Goal: Information Seeking & Learning: Learn about a topic

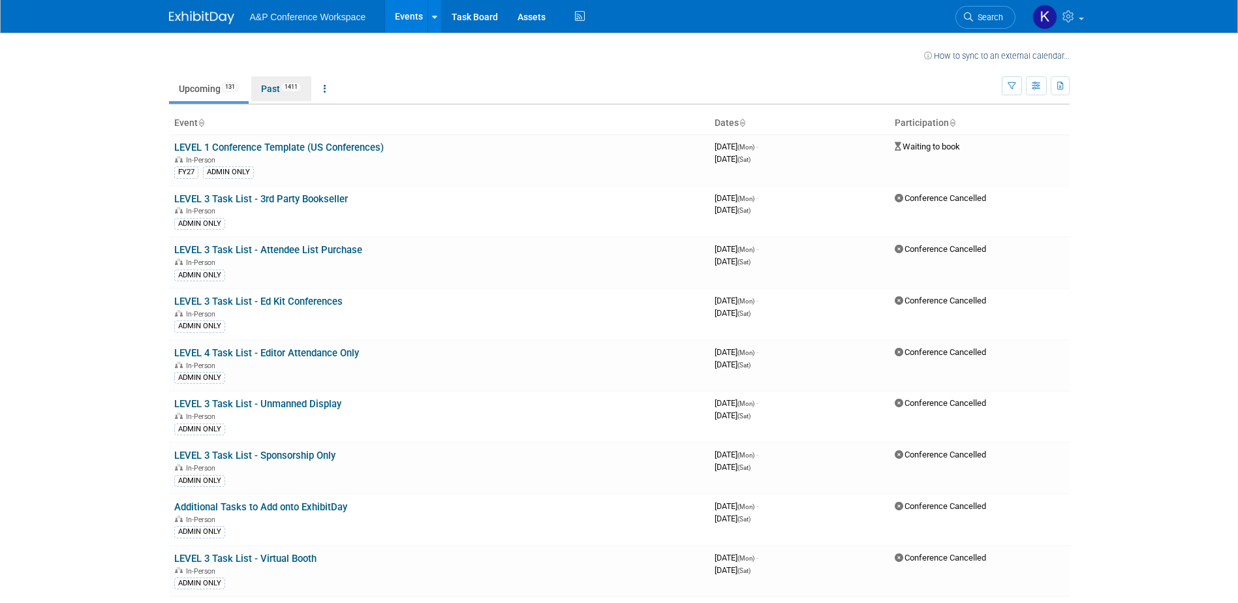
drag, startPoint x: 269, startPoint y: 84, endPoint x: 277, endPoint y: 205, distance: 120.9
click at [269, 85] on link "Past 1411" at bounding box center [281, 88] width 60 height 25
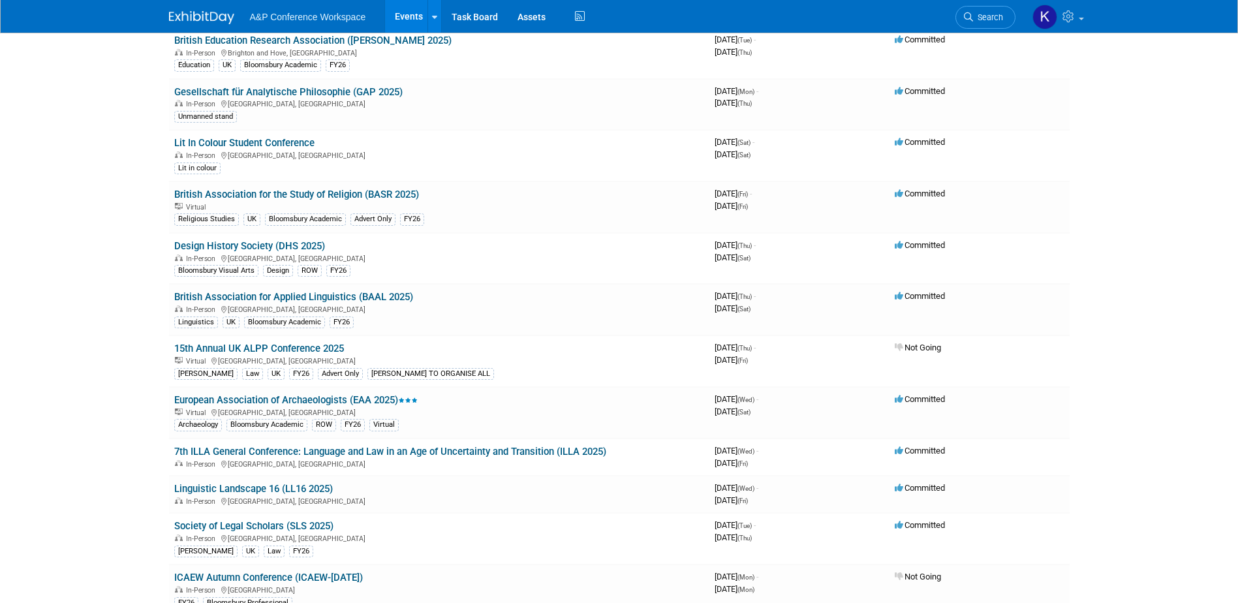
scroll to position [913, 0]
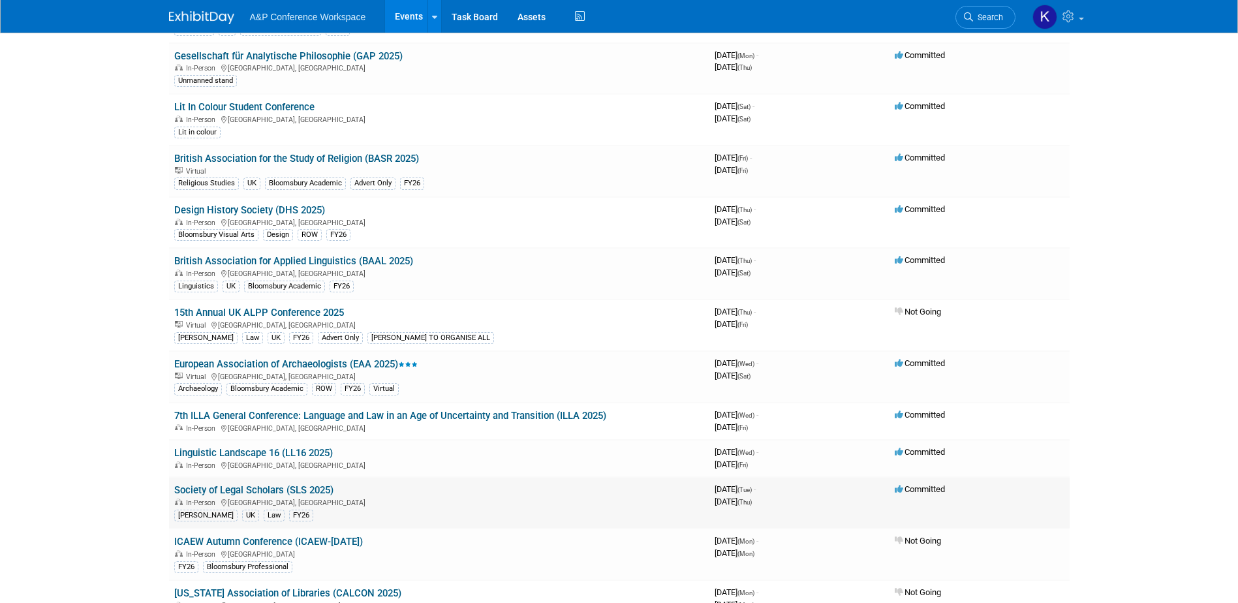
click at [234, 490] on link "Society of Legal Scholars (SLS 2025)" at bounding box center [253, 490] width 159 height 12
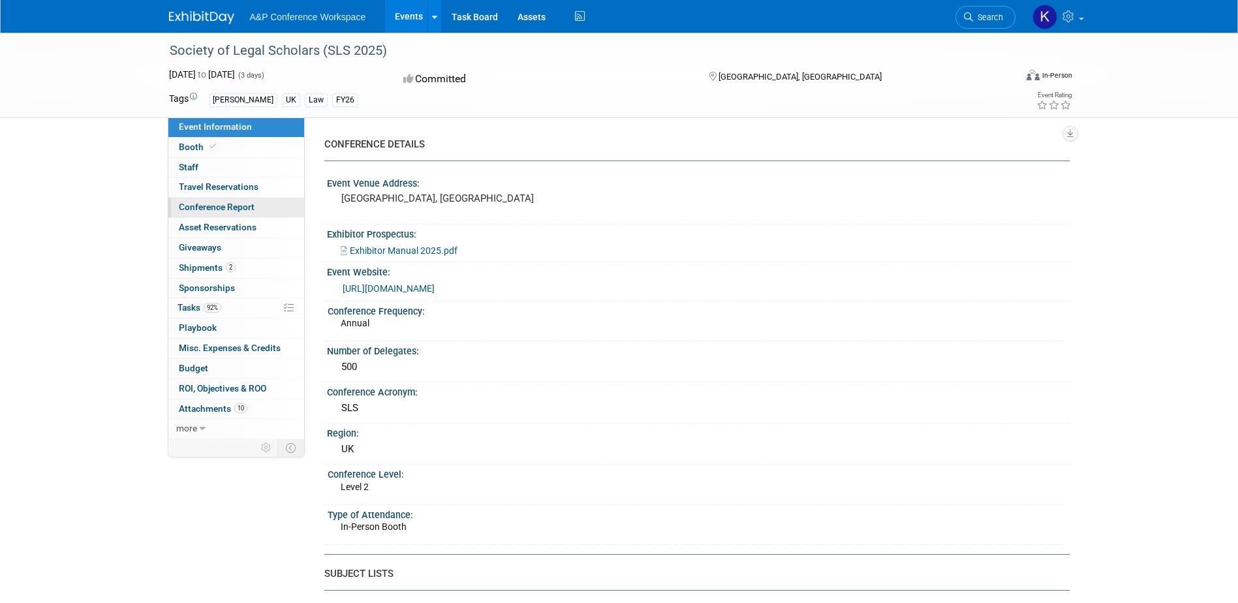
click at [229, 206] on span "Conference Report" at bounding box center [217, 207] width 76 height 10
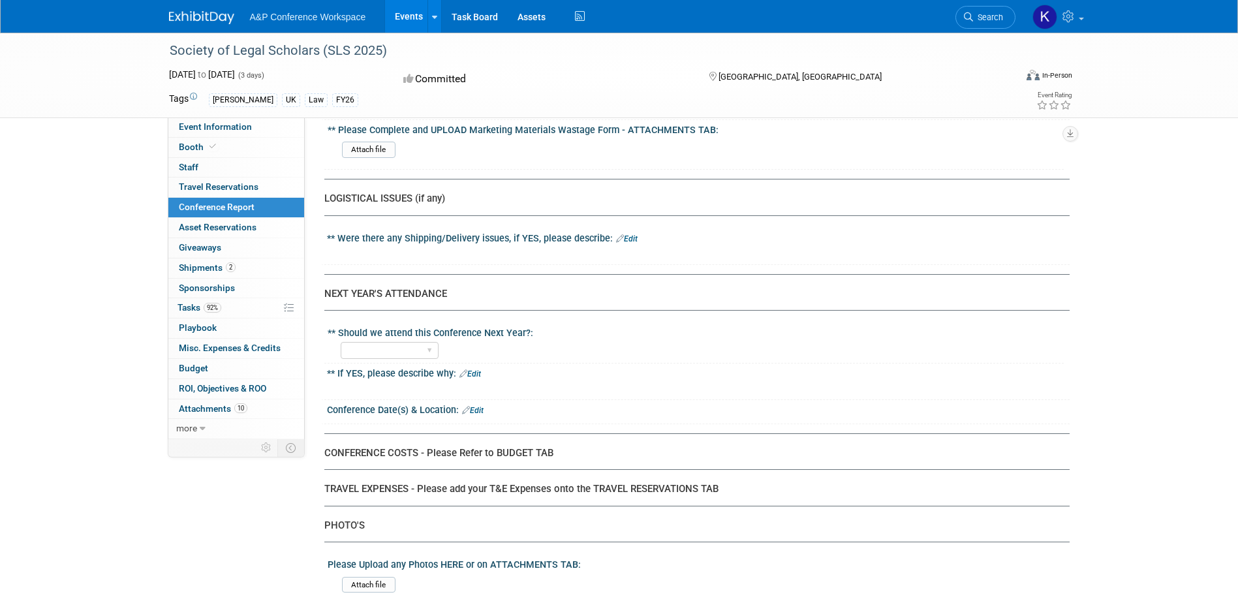
scroll to position [2457, 0]
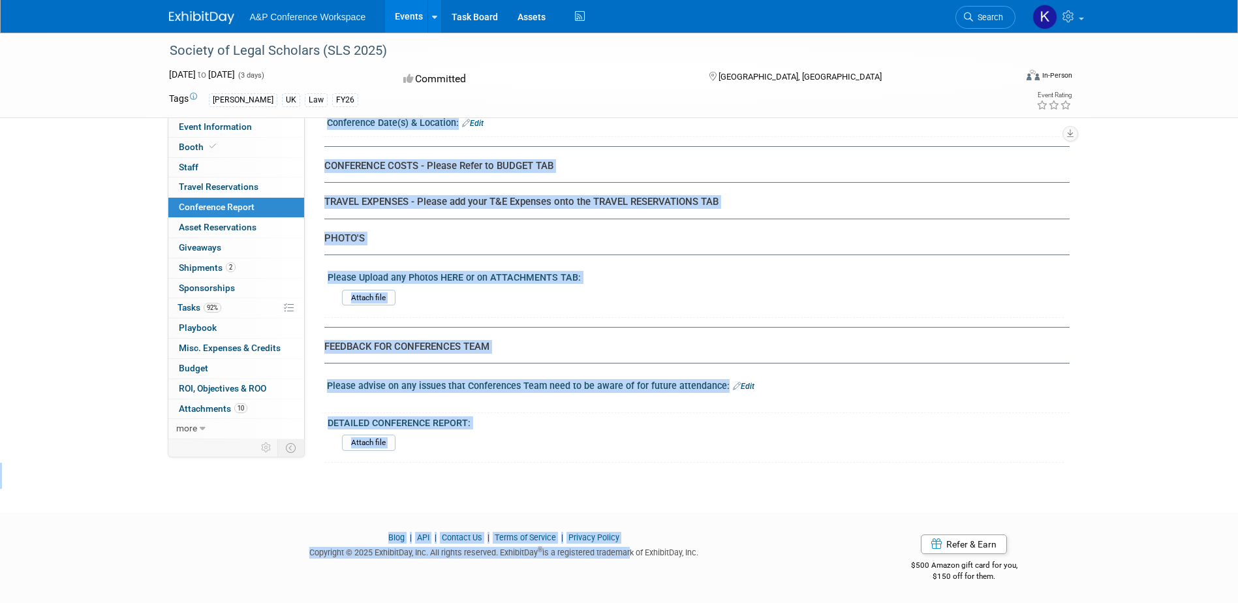
drag, startPoint x: 338, startPoint y: 208, endPoint x: 628, endPoint y: 566, distance: 461.0
copy body "Were there any major Marketing, Publicity or Editorial Events planned?: YES NO …"
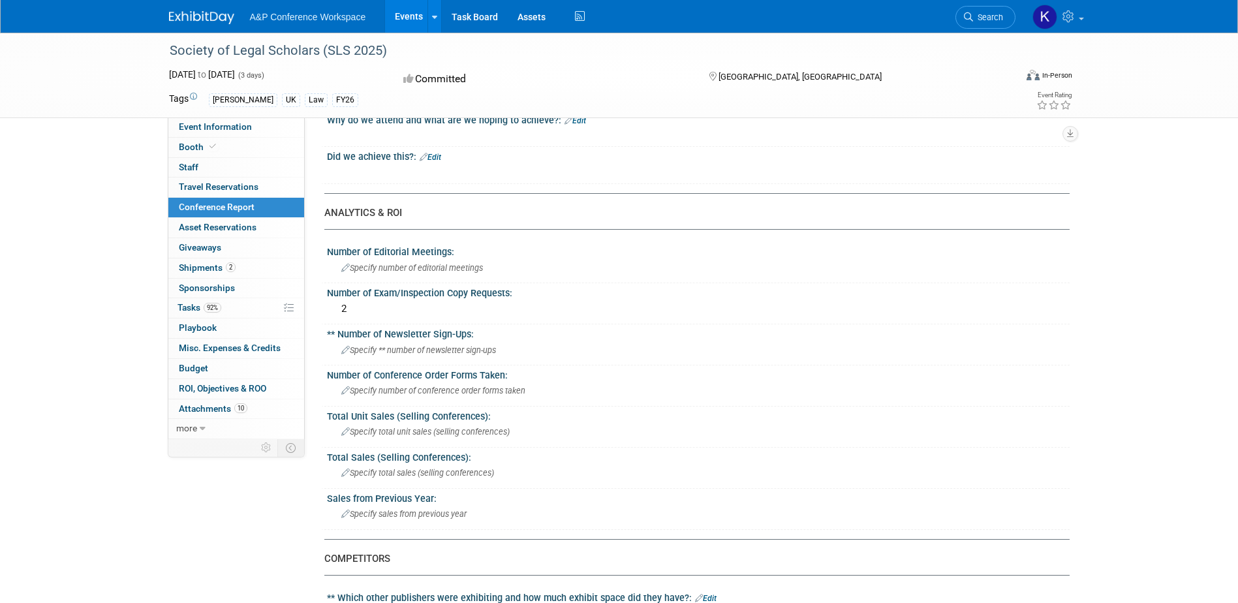
scroll to position [0, 0]
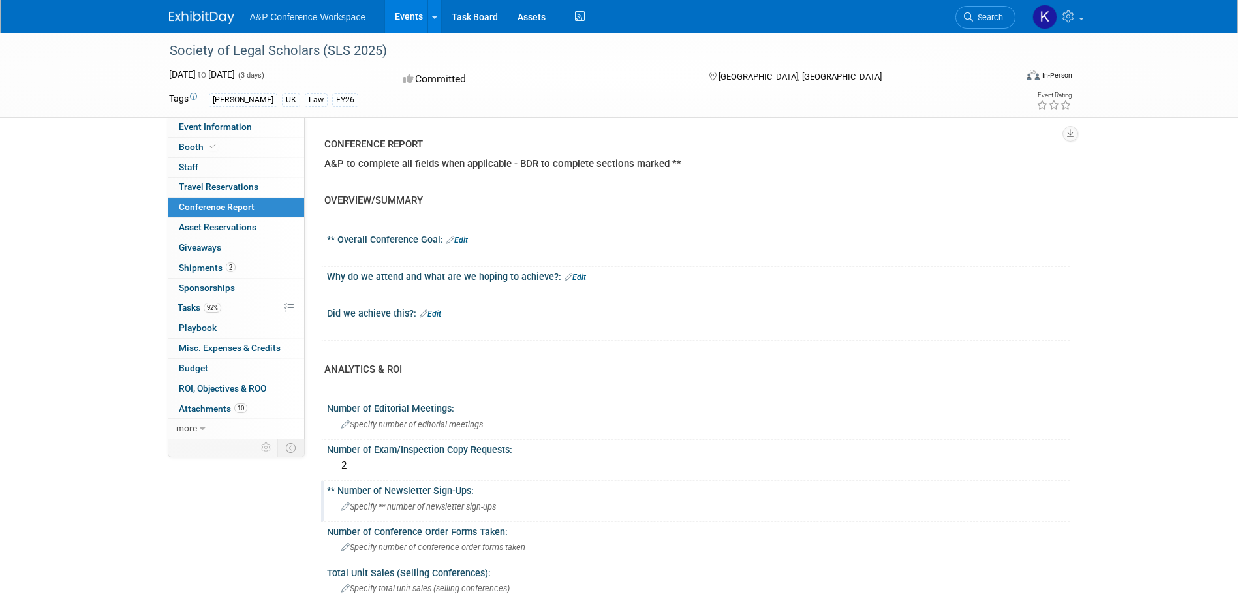
click at [549, 511] on div "Specify ** number of newsletter sign-ups" at bounding box center [698, 506] width 723 height 20
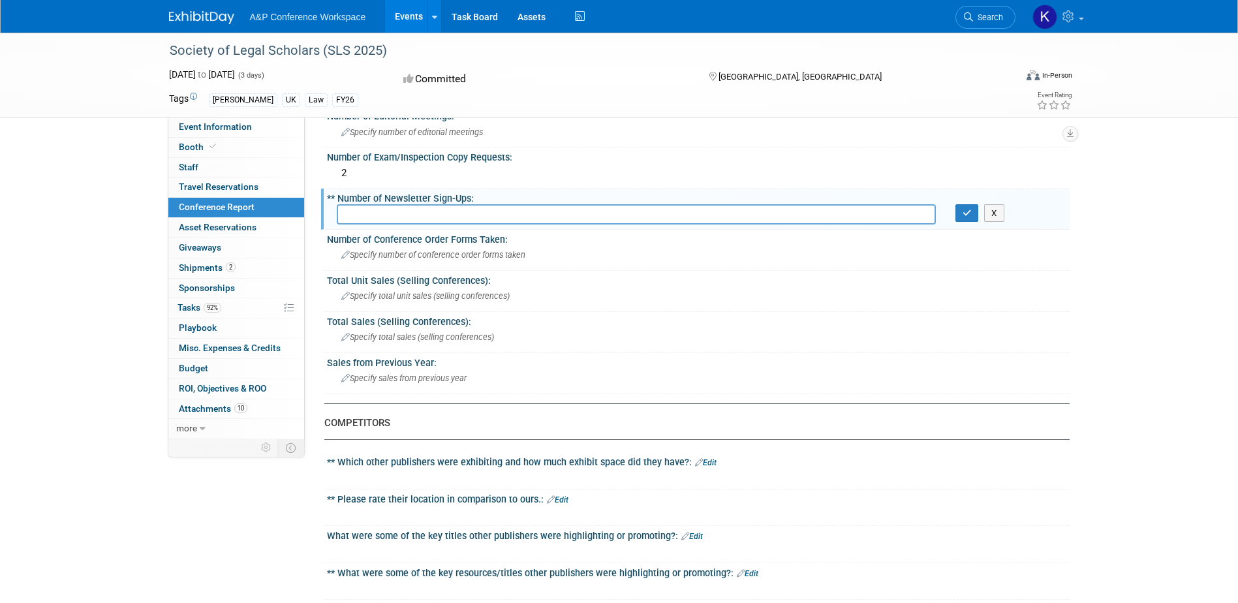
scroll to position [326, 0]
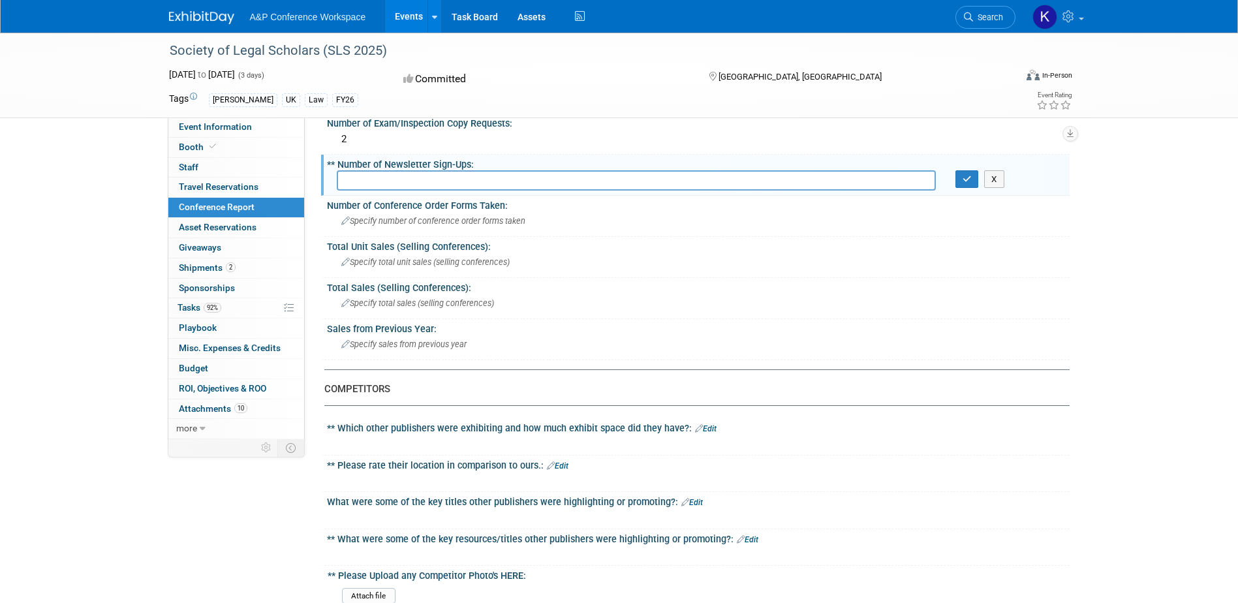
click at [522, 457] on div "** Please rate their location in comparison to ours.: Edit" at bounding box center [698, 463] width 742 height 17
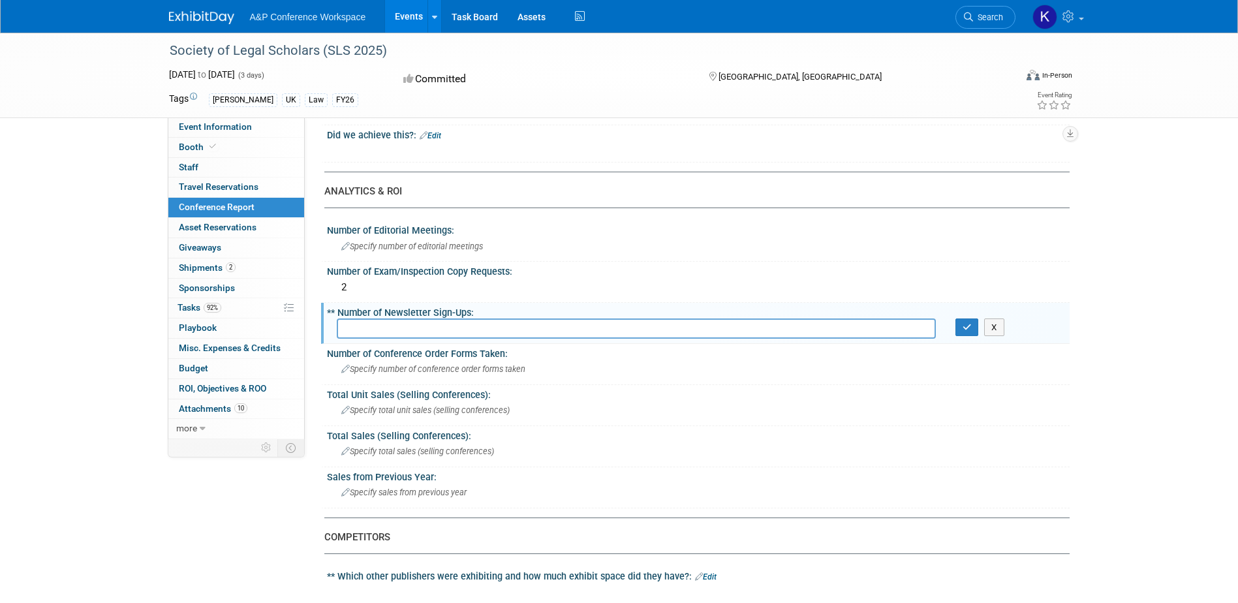
scroll to position [391, 0]
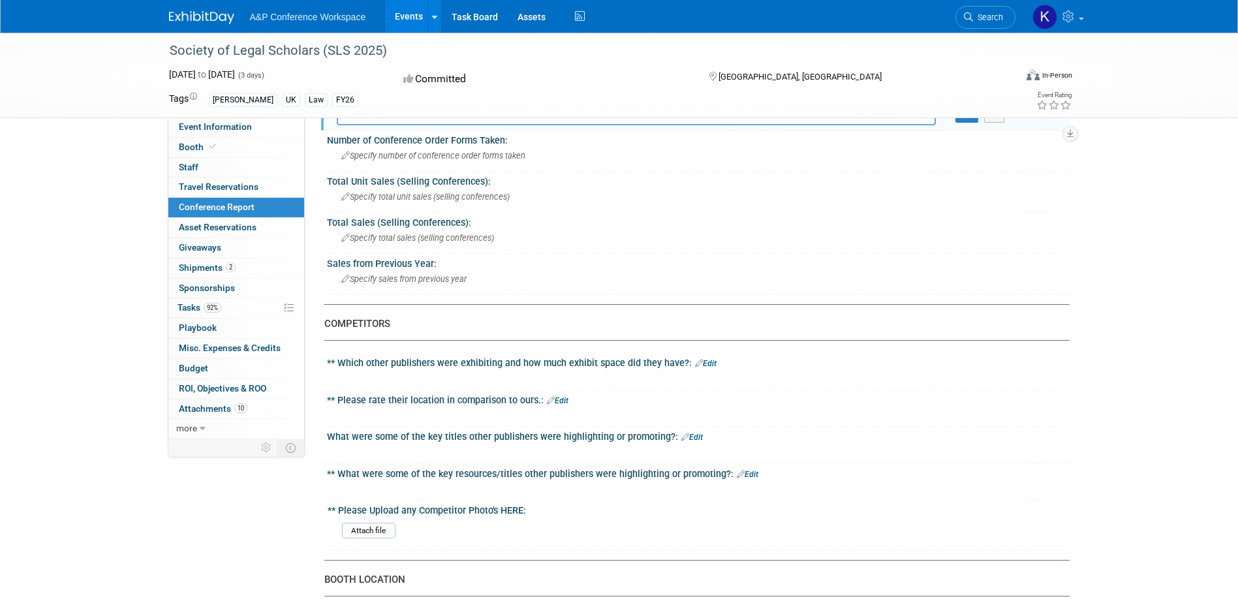
drag, startPoint x: 534, startPoint y: 513, endPoint x: 326, endPoint y: 324, distance: 281.7
drag, startPoint x: 326, startPoint y: 324, endPoint x: 341, endPoint y: 323, distance: 15.1
copy div "COMPETITORS ** Which other publishers were exhibiting and how much exhibit spac…"
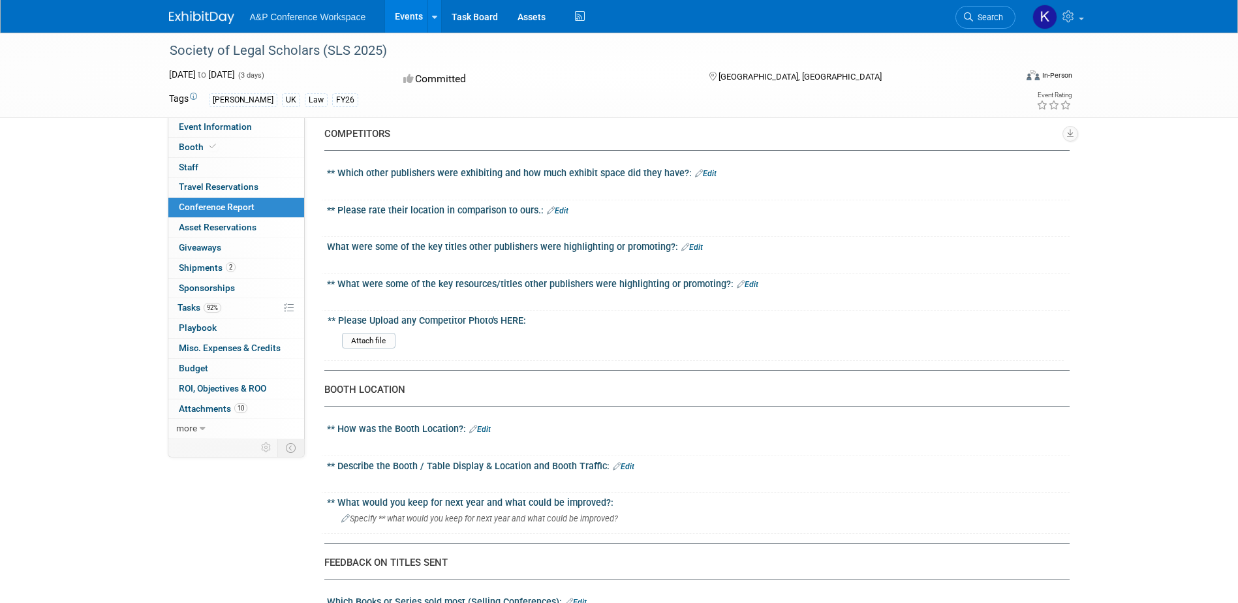
scroll to position [783, 0]
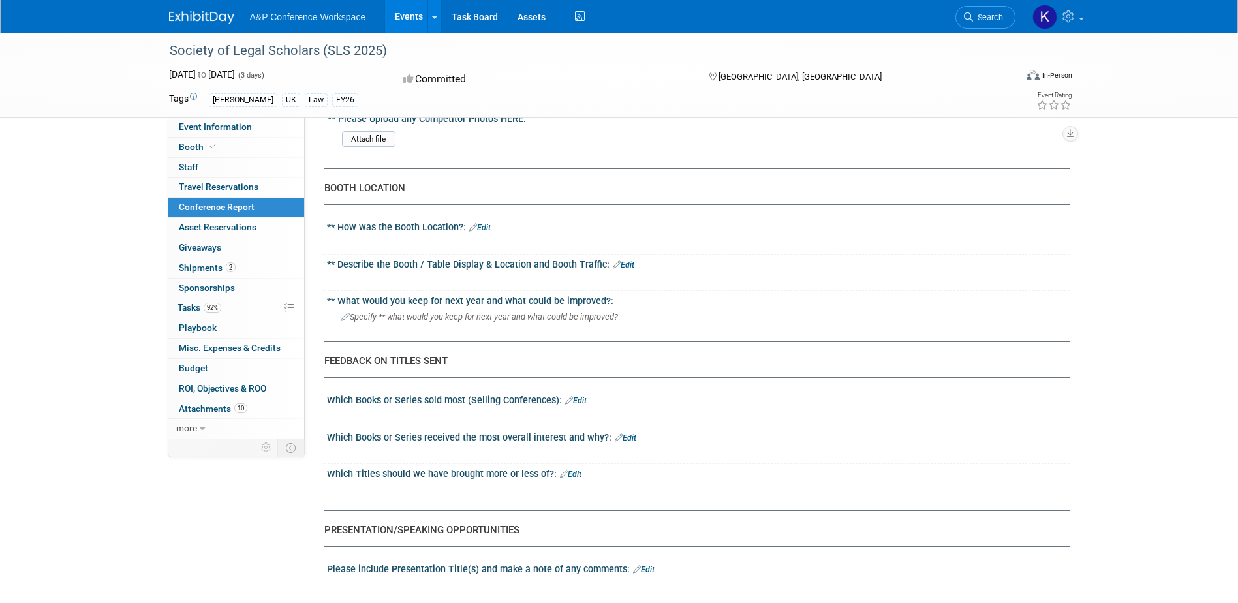
click at [426, 464] on div "Which Titles should we have brought more or less of?: Edit" at bounding box center [698, 472] width 742 height 17
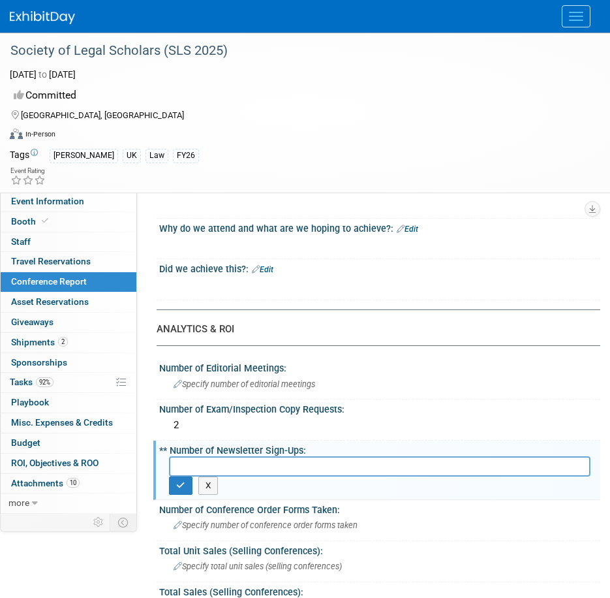
scroll to position [130, 0]
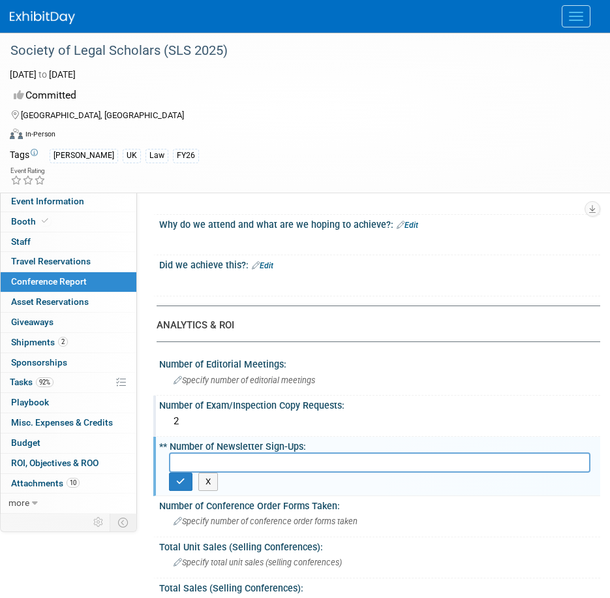
click at [353, 406] on div "Number of Exam/Inspection Copy Requests:" at bounding box center [379, 403] width 441 height 16
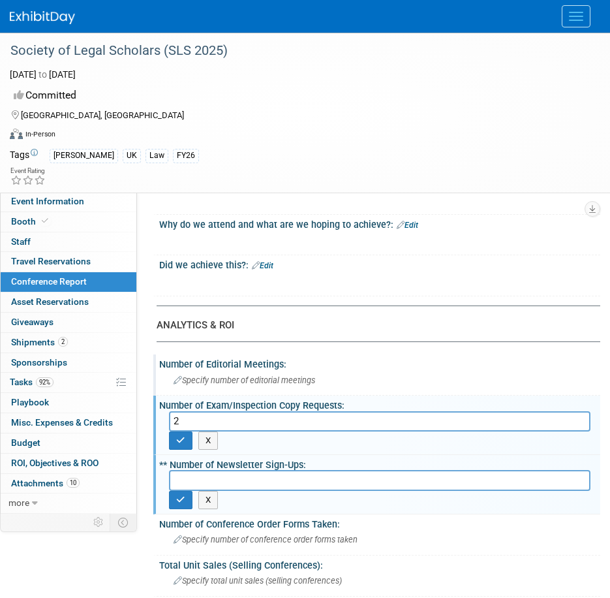
drag, startPoint x: 323, startPoint y: 378, endPoint x: 177, endPoint y: 363, distance: 146.8
click at [157, 361] on div "Number of Editorial Meetings: Specify number of editorial meetings" at bounding box center [376, 374] width 447 height 41
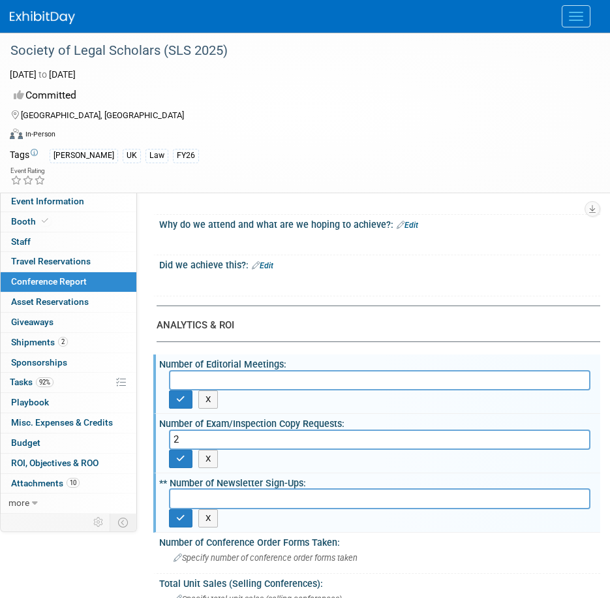
drag, startPoint x: 307, startPoint y: 357, endPoint x: 300, endPoint y: 358, distance: 7.2
click at [307, 357] on div "Number of Editorial Meetings:" at bounding box center [379, 362] width 441 height 16
drag, startPoint x: 286, startPoint y: 362, endPoint x: 167, endPoint y: 367, distance: 119.5
click at [150, 366] on div "CONFERENCE DETAILS Event Venue Address: Leeds, UK Exhibitor Prospectus: Exhibit…" at bounding box center [368, 222] width 463 height 322
drag, startPoint x: 160, startPoint y: 363, endPoint x: 285, endPoint y: 357, distance: 125.4
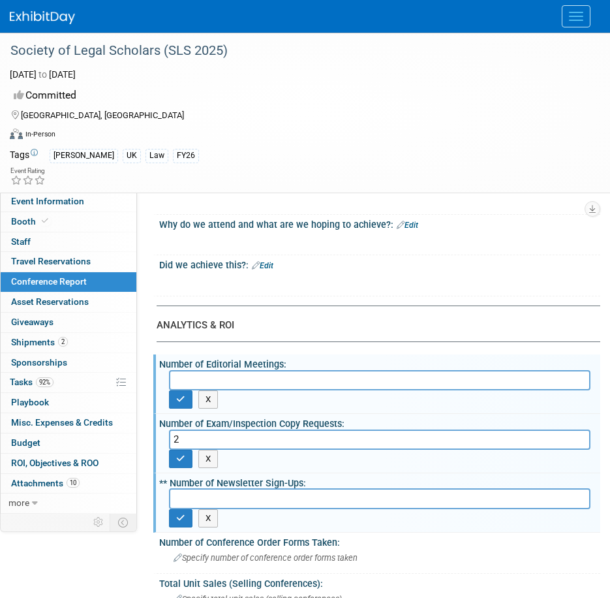
click at [288, 356] on div "Number of Editorial Meetings:" at bounding box center [379, 362] width 441 height 16
click at [287, 361] on div "Number of Editorial Meetings:" at bounding box center [379, 362] width 441 height 16
drag, startPoint x: 281, startPoint y: 363, endPoint x: 170, endPoint y: 370, distance: 111.1
click at [170, 370] on div "Number of Editorial Meetings: X" at bounding box center [376, 383] width 447 height 59
click at [211, 398] on button "X" at bounding box center [208, 399] width 20 height 18
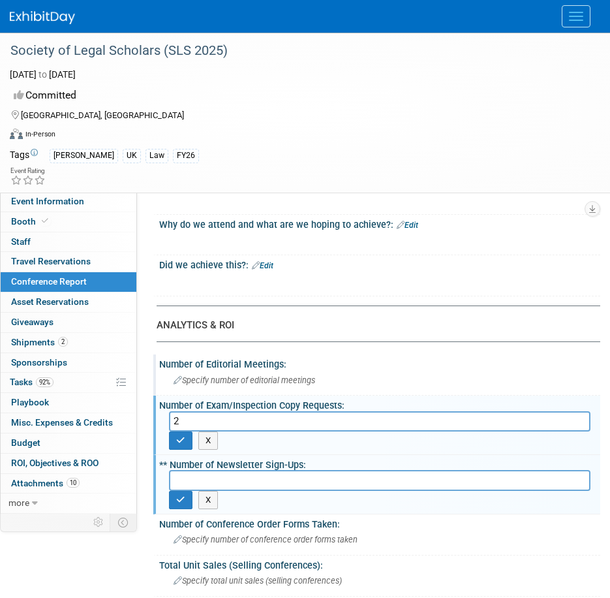
drag, startPoint x: 286, startPoint y: 361, endPoint x: 162, endPoint y: 365, distance: 124.7
click at [162, 365] on div "Number of Editorial Meetings:" at bounding box center [379, 362] width 441 height 16
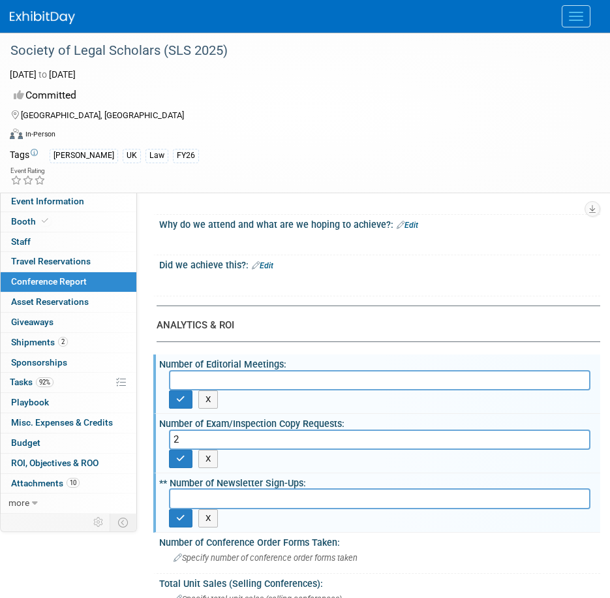
drag, startPoint x: 279, startPoint y: 363, endPoint x: 162, endPoint y: 357, distance: 117.6
click at [157, 354] on div "Number of Editorial Meetings: X" at bounding box center [376, 383] width 447 height 59
drag, startPoint x: 157, startPoint y: 361, endPoint x: 203, endPoint y: 362, distance: 45.7
click at [210, 363] on div "Number of Editorial Meetings: X" at bounding box center [376, 383] width 447 height 59
click at [213, 398] on button "X" at bounding box center [208, 399] width 20 height 18
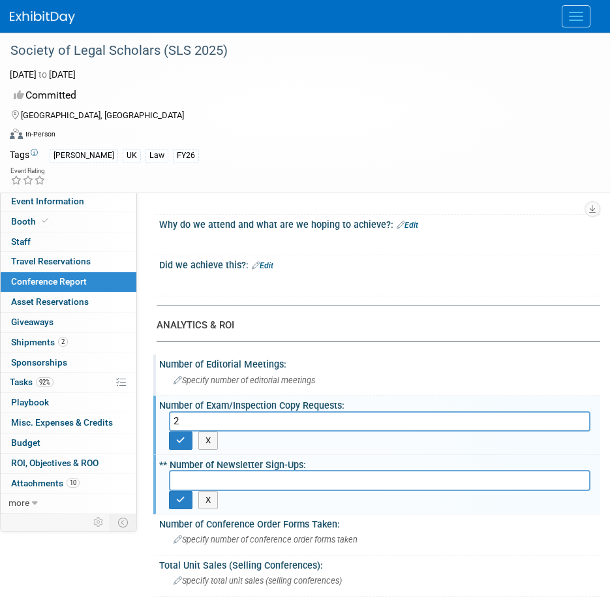
click at [348, 327] on div "ANALYTICS & ROI" at bounding box center [374, 325] width 434 height 14
drag, startPoint x: 281, startPoint y: 361, endPoint x: 161, endPoint y: 361, distance: 120.0
click at [161, 361] on div "Number of Editorial Meetings:" at bounding box center [379, 362] width 441 height 16
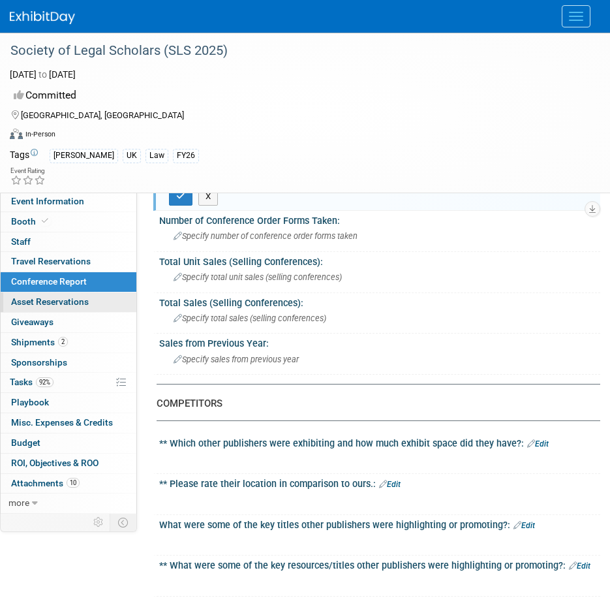
scroll to position [457, 0]
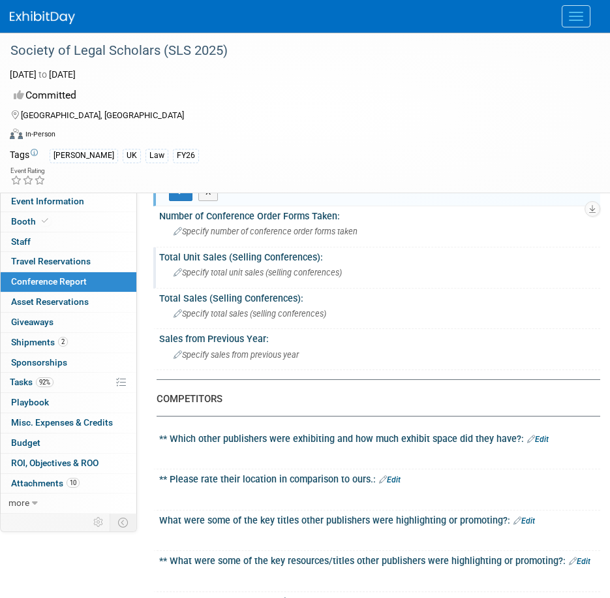
click at [357, 287] on div "Total Unit Sales (Selling Conferences): Specify total unit sales (selling confe…" at bounding box center [376, 267] width 447 height 41
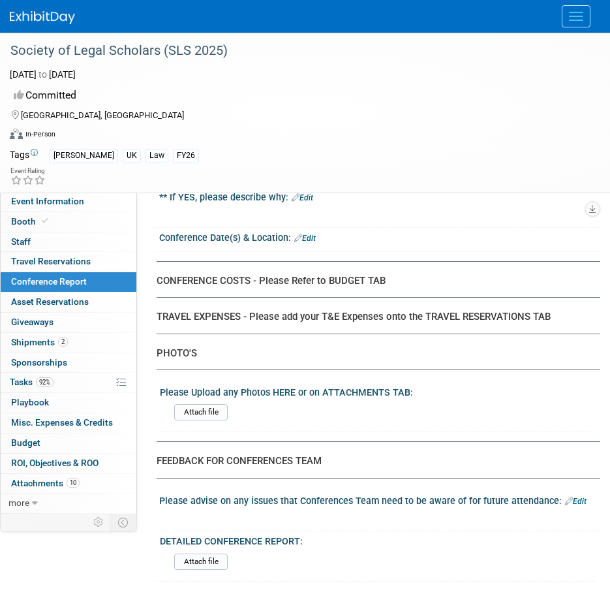
scroll to position [2675, 0]
